Goal: Information Seeking & Learning: Check status

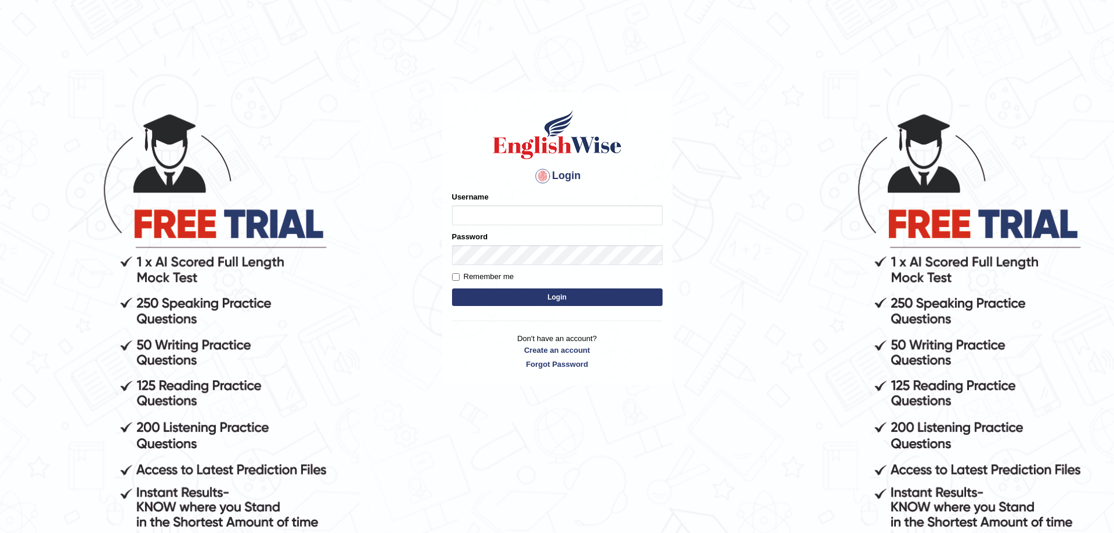
type input "nagindra"
click at [506, 299] on button "Login" at bounding box center [557, 297] width 210 height 18
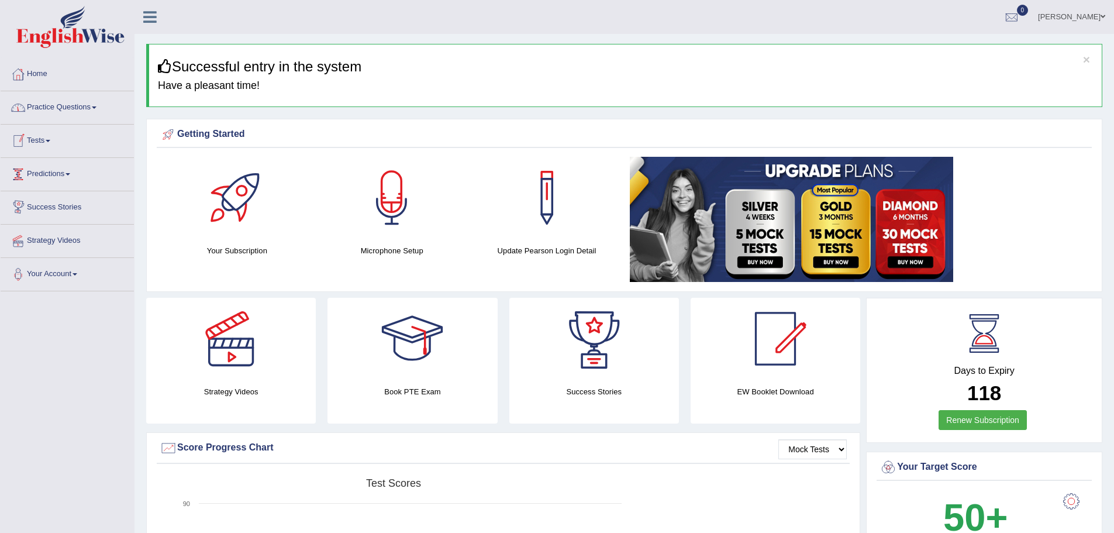
click at [68, 106] on link "Practice Questions" at bounding box center [67, 105] width 133 height 29
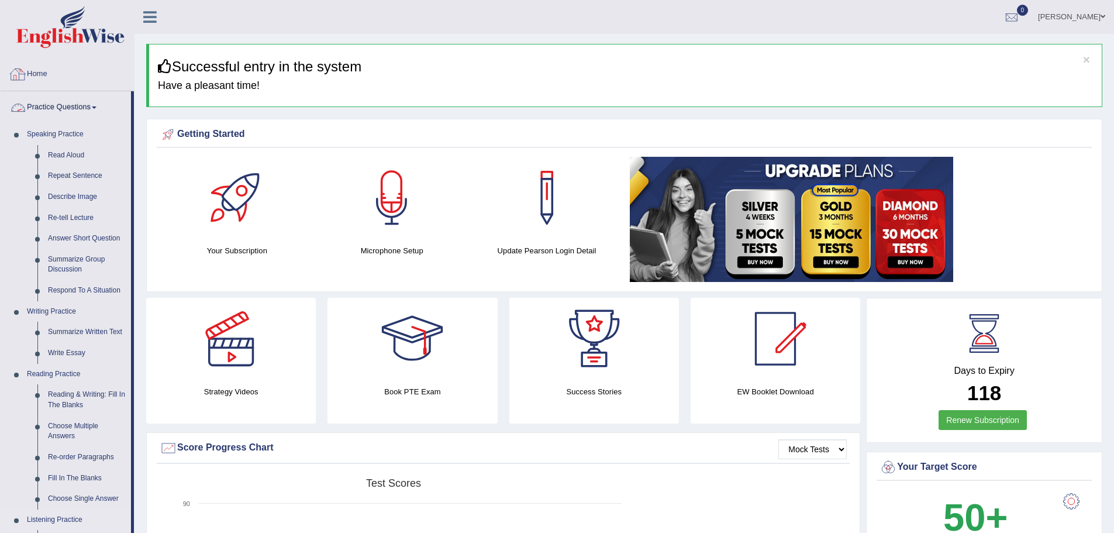
scroll to position [292, 0]
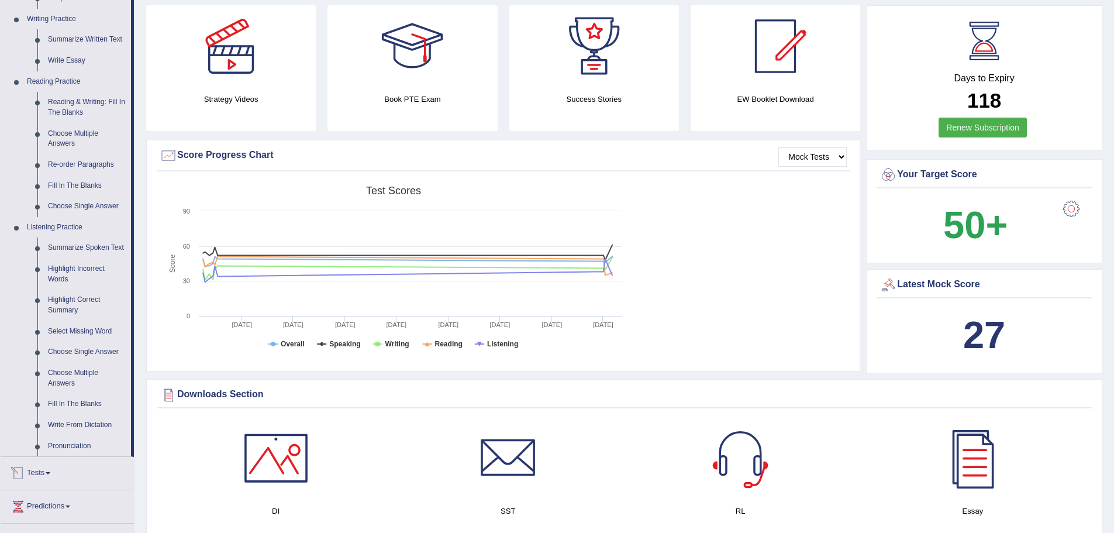
click at [47, 476] on link "Tests" at bounding box center [67, 471] width 133 height 29
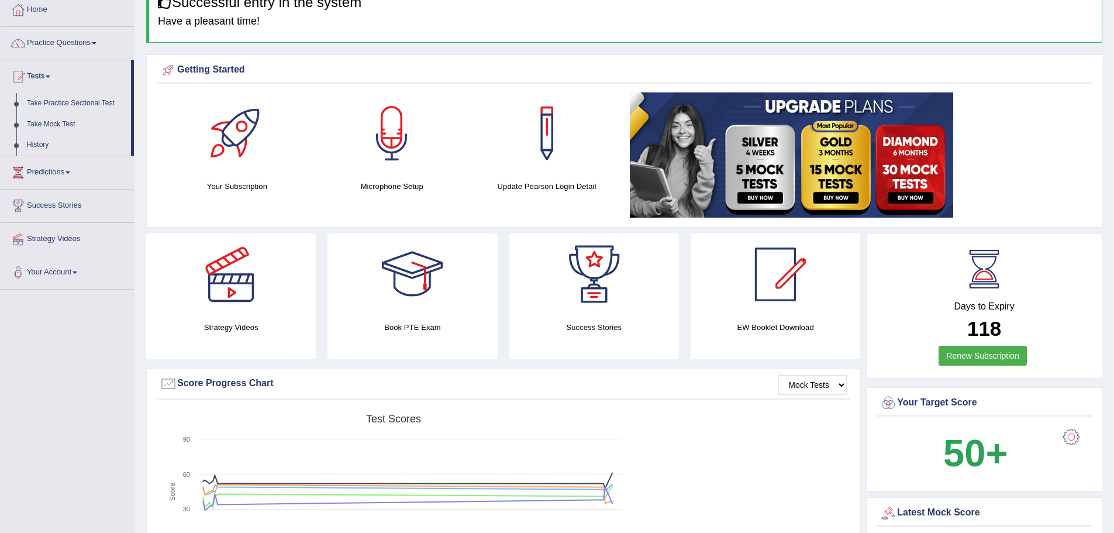
scroll to position [58, 0]
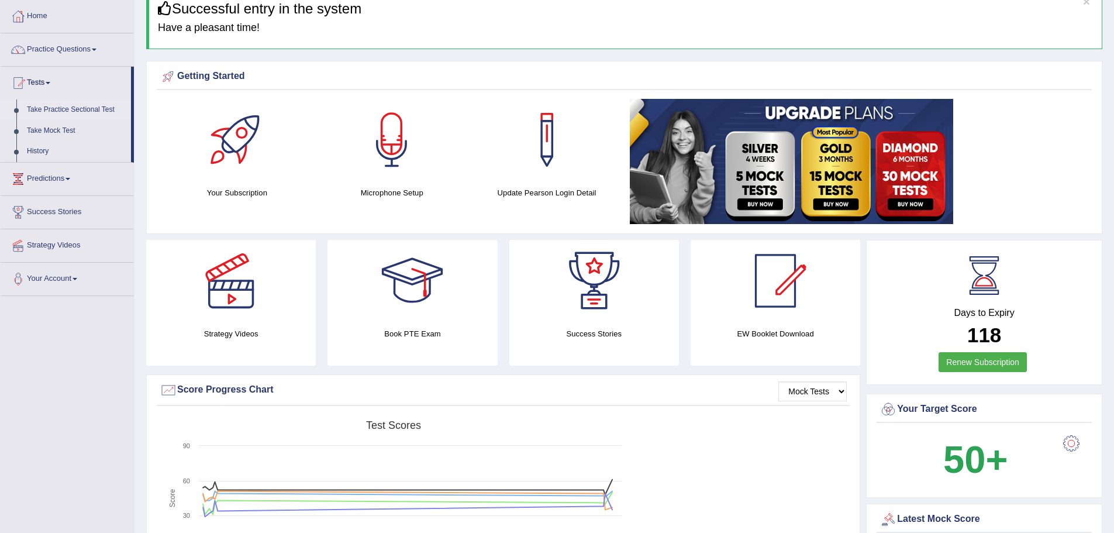
click at [62, 103] on link "Take Practice Sectional Test" at bounding box center [76, 109] width 109 height 21
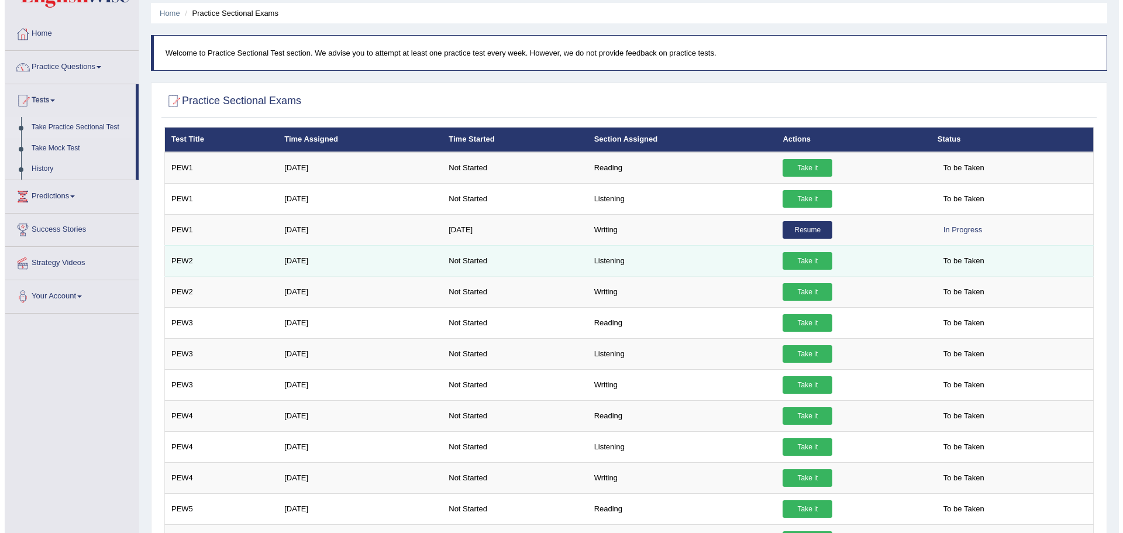
scroll to position [58, 0]
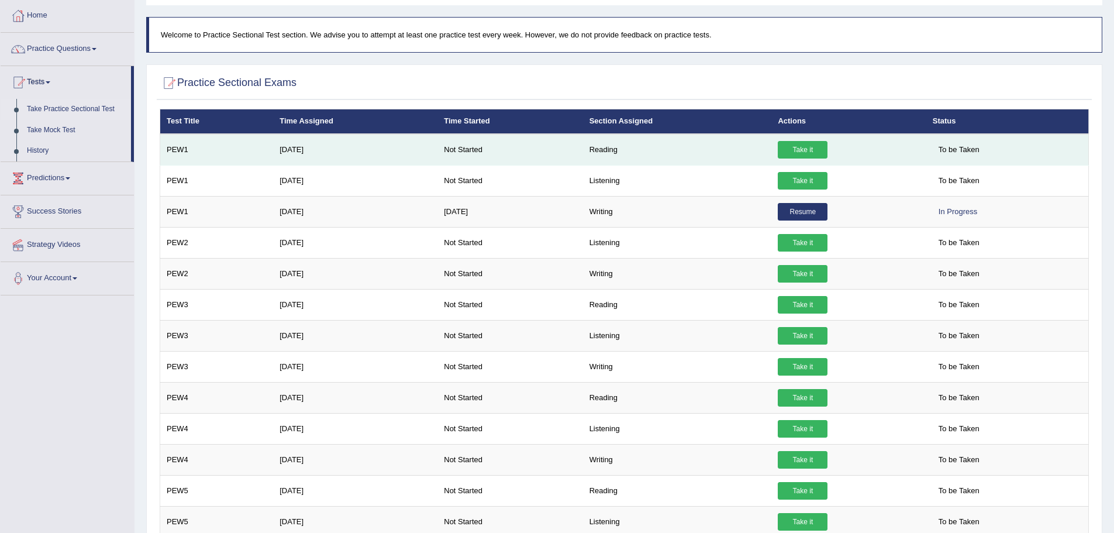
click at [814, 149] on link "Take it" at bounding box center [803, 150] width 50 height 18
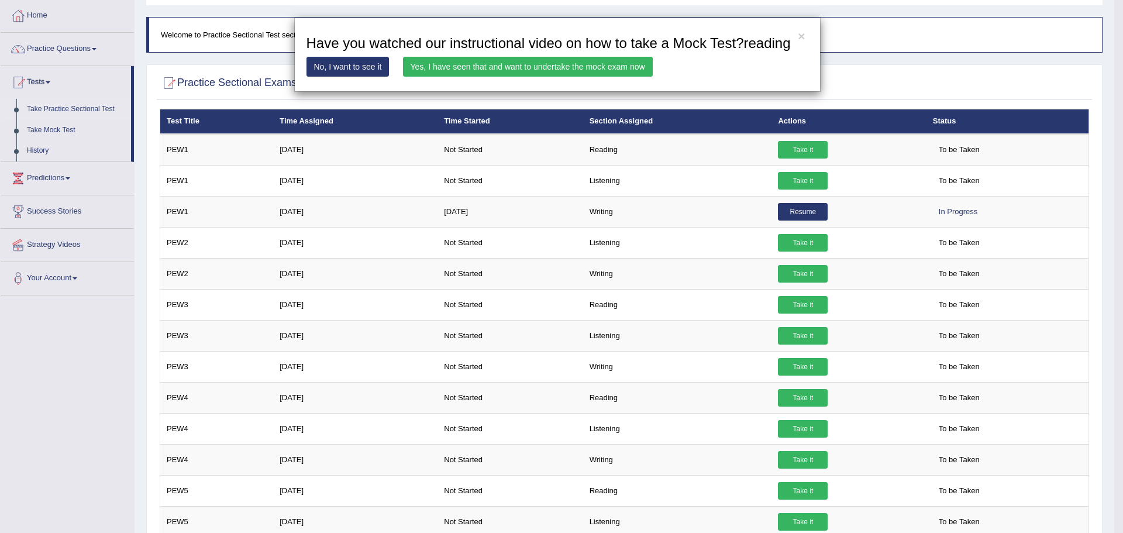
click at [561, 61] on link "Yes, I have seen that and want to undertake the mock exam now" at bounding box center [528, 67] width 250 height 20
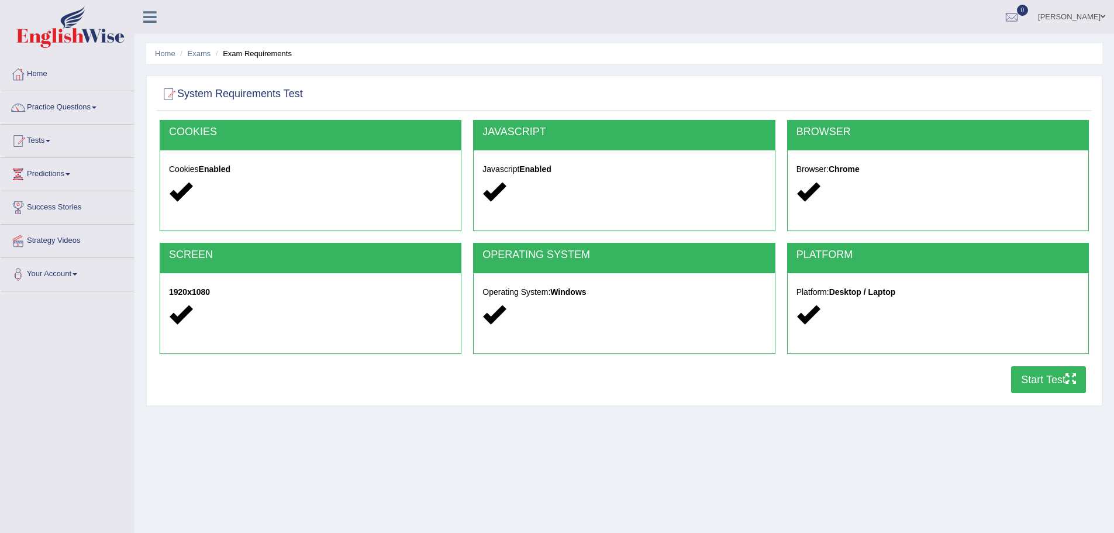
click at [1049, 376] on button "Start Test" at bounding box center [1048, 379] width 75 height 27
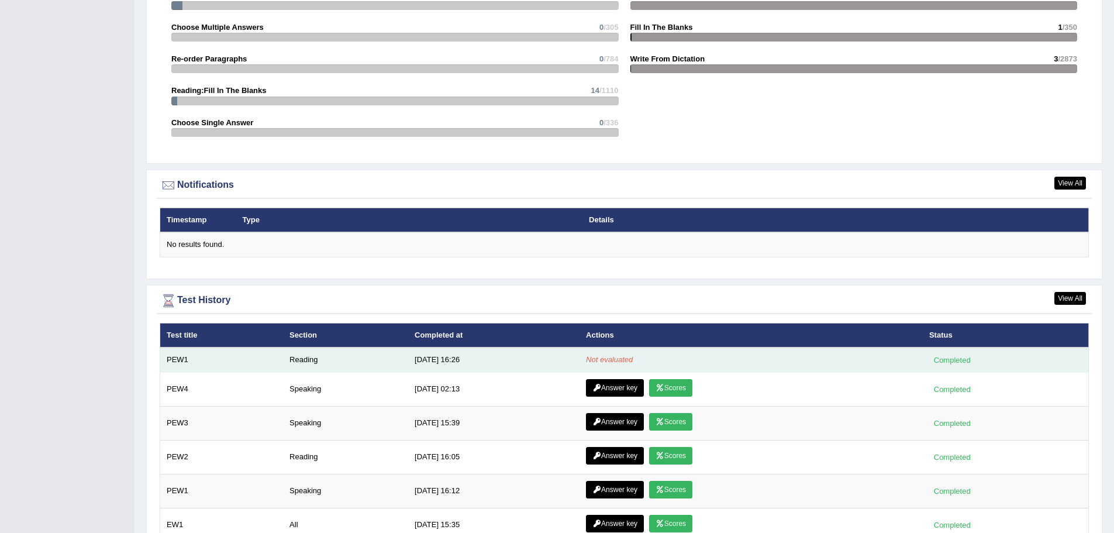
scroll to position [1396, 0]
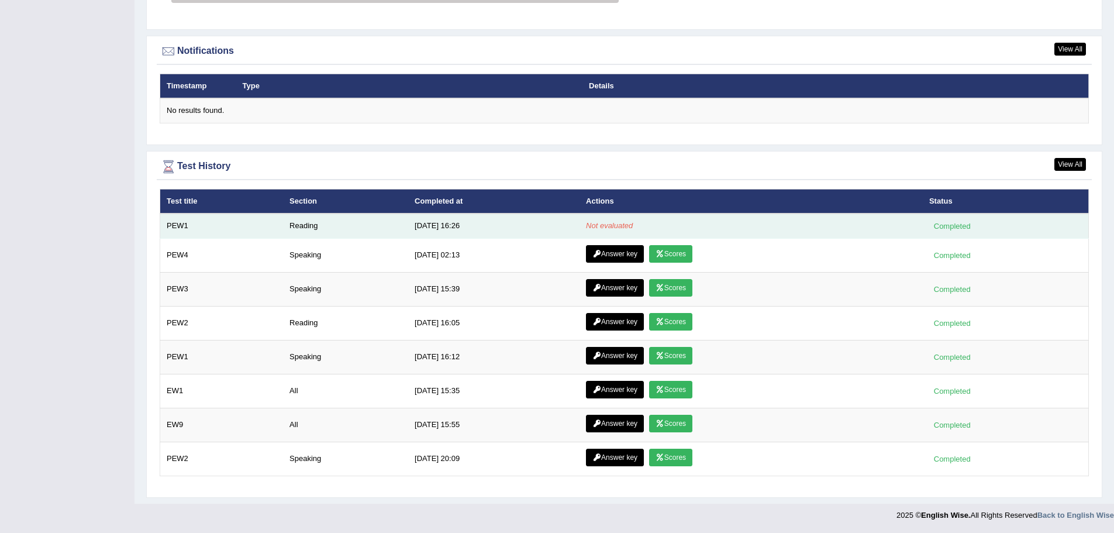
click at [959, 227] on div "Completed" at bounding box center [952, 226] width 46 height 12
click at [179, 225] on td "PEW1" at bounding box center [221, 225] width 123 height 25
click at [311, 226] on td "Reading" at bounding box center [345, 225] width 125 height 25
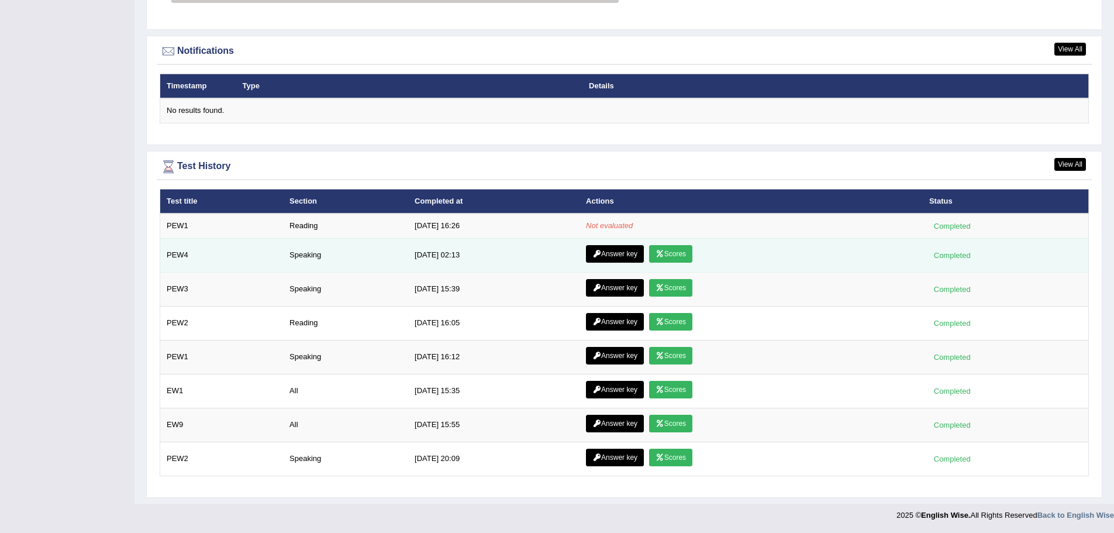
click at [670, 249] on link "Scores" at bounding box center [670, 254] width 43 height 18
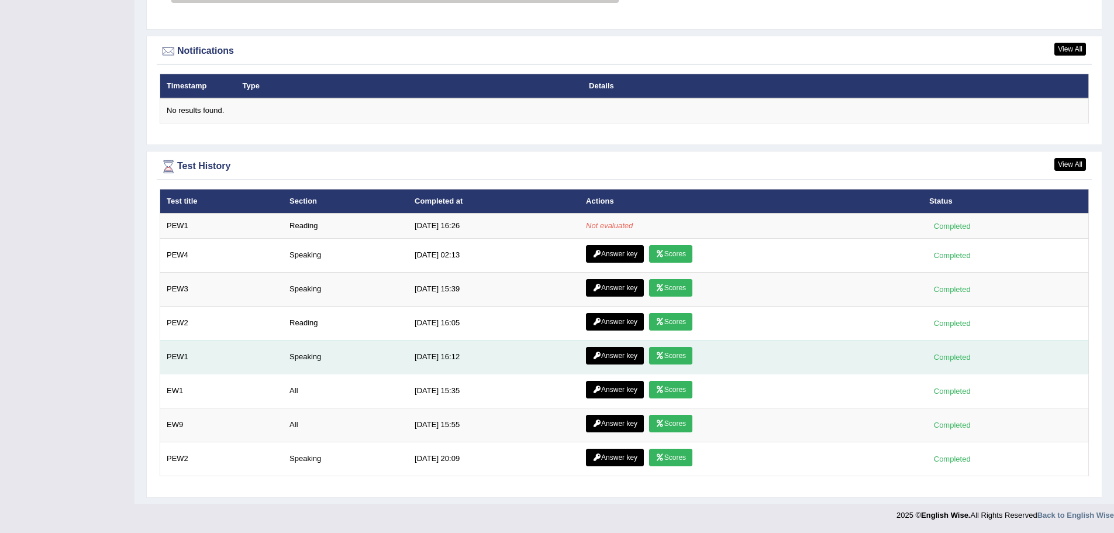
click at [671, 351] on link "Scores" at bounding box center [670, 356] width 43 height 18
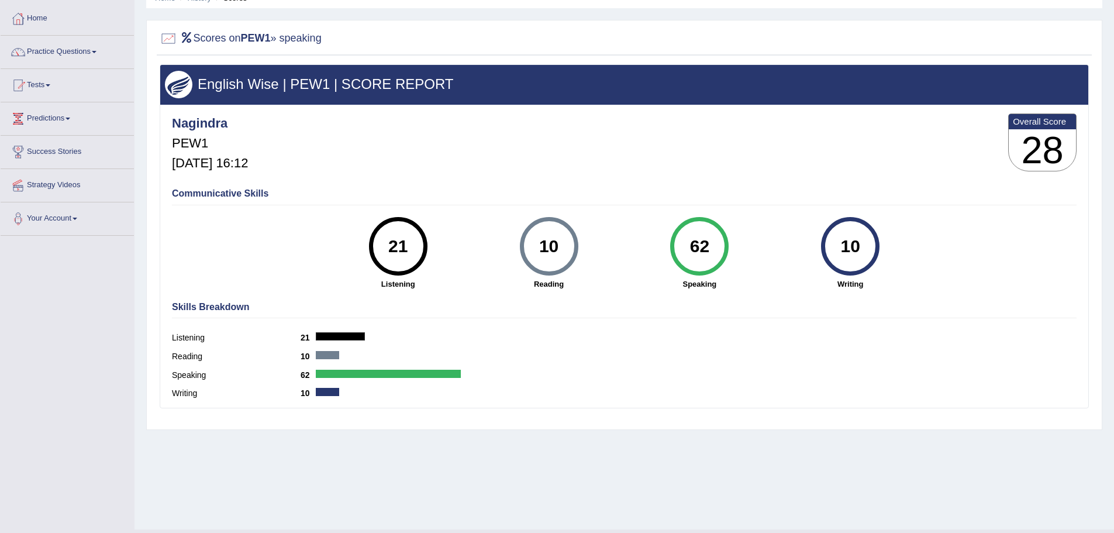
scroll to position [81, 0]
